Goal: Information Seeking & Learning: Understand process/instructions

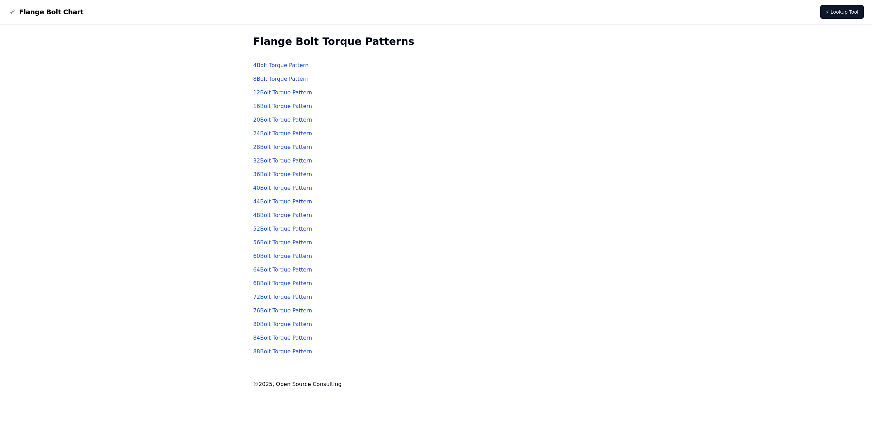
click at [279, 161] on link "32 Bolt Torque Pattern" at bounding box center [282, 160] width 59 height 6
click at [278, 148] on link "28 Bolt Torque Pattern" at bounding box center [282, 147] width 59 height 6
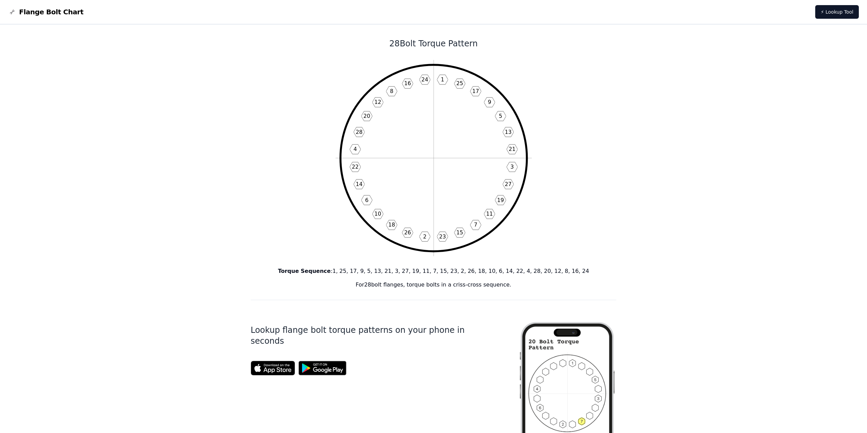
click at [306, 268] on b "Torque Sequence" at bounding box center [304, 271] width 53 height 6
drag, startPoint x: 302, startPoint y: 274, endPoint x: 601, endPoint y: 265, distance: 299.1
click at [601, 264] on div "28 Bolt Torque Pattern 1 25 17 9 5 13 21 3 27 19 11 7 15 23 2 26 18 10 6 14 22 …" at bounding box center [434, 408] width 366 height 766
click at [333, 277] on div "Torque Sequence : 1, 25, 17, 9, 5, 13, 21, 3, 27, 19, 11, 7, 15, 23, 2, 26, 18,…" at bounding box center [434, 278] width 366 height 22
drag, startPoint x: 307, startPoint y: 270, endPoint x: 382, endPoint y: 269, distance: 75.3
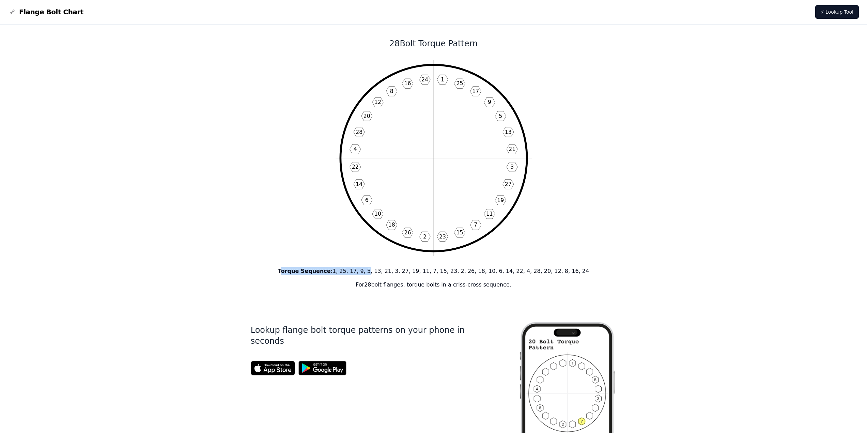
click at [382, 269] on p "Torque Sequence : 1, 25, 17, 9, 5, 13, 21, 3, 27, 19, 11, 7, 15, 23, 2, 26, 18,…" at bounding box center [434, 271] width 366 height 8
click at [360, 273] on p "Torque Sequence : 1, 25, 17, 9, 5, 13, 21, 3, 27, 19, 11, 7, 15, 23, 2, 26, 18,…" at bounding box center [434, 271] width 366 height 8
drag, startPoint x: 352, startPoint y: 272, endPoint x: 480, endPoint y: 267, distance: 128.5
click at [480, 267] on p "Torque Sequence : 1, 25, 17, 9, 5, 13, 21, 3, 27, 19, 11, 7, 15, 23, 2, 26, 18,…" at bounding box center [434, 271] width 366 height 8
click at [507, 91] on icon "1 25 17 9 5 13 21 3 27 19 11 7 15 23 2 26 18 10 6 14 22 4 28 20 12 8 16 24" at bounding box center [433, 158] width 196 height 196
